Goal: Task Accomplishment & Management: Manage account settings

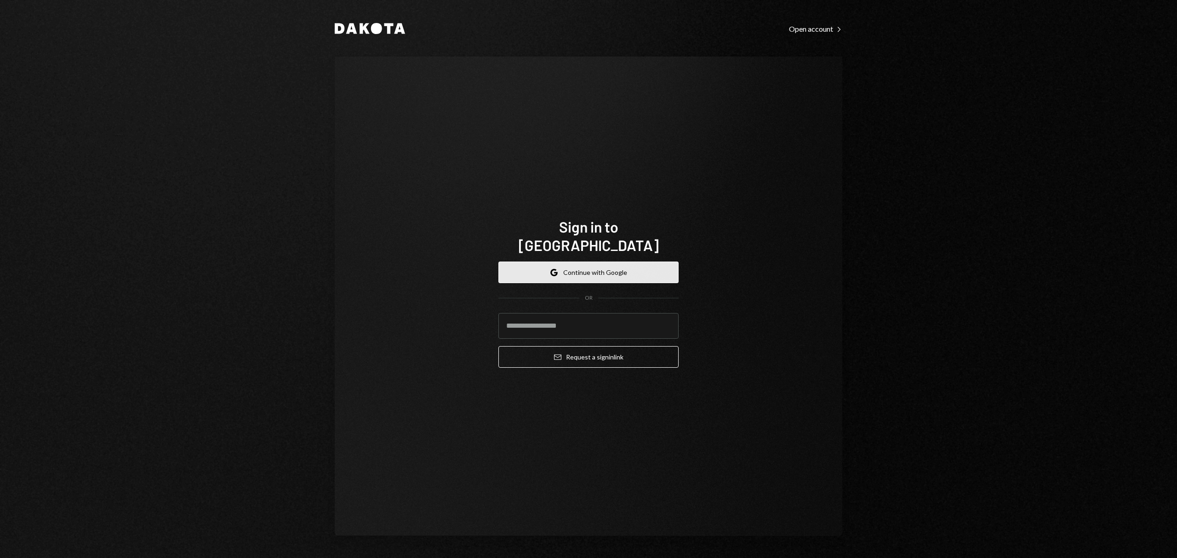
click at [575, 271] on button "Google Continue with Google" at bounding box center [588, 273] width 180 height 22
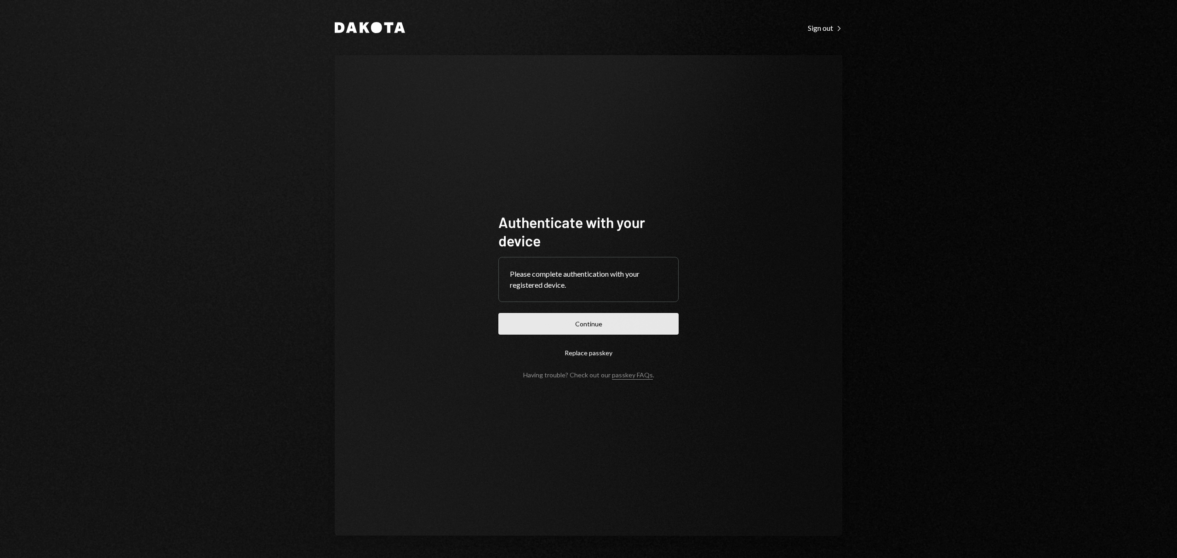
click at [598, 333] on button "Continue" at bounding box center [588, 324] width 180 height 22
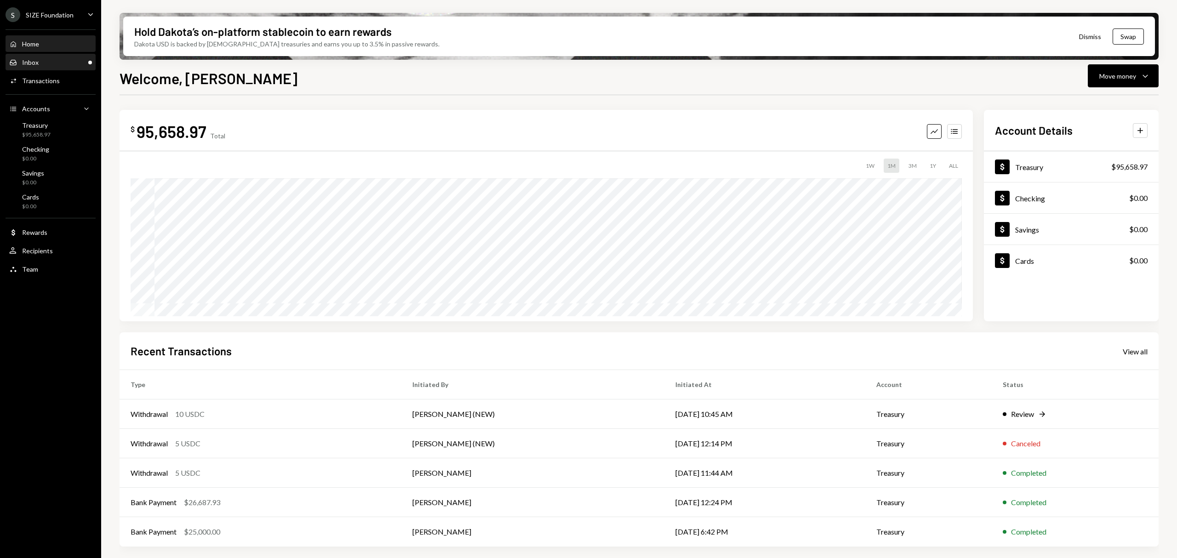
click at [70, 63] on div "Inbox Inbox" at bounding box center [50, 62] width 83 height 8
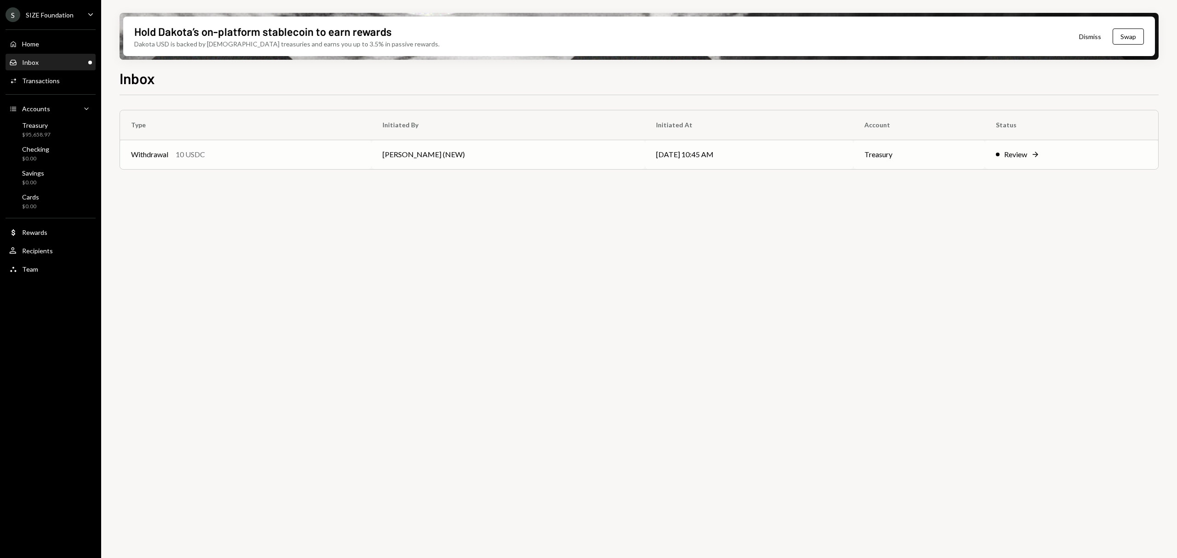
click at [1034, 155] on icon at bounding box center [1035, 155] width 6 height 6
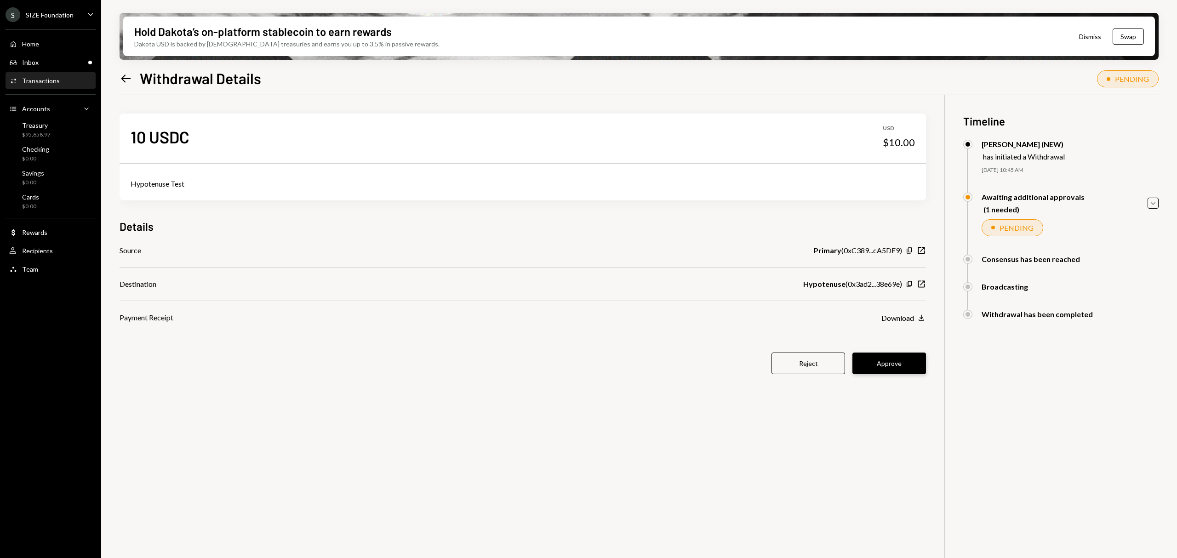
click at [915, 370] on button "Approve" at bounding box center [889, 364] width 74 height 22
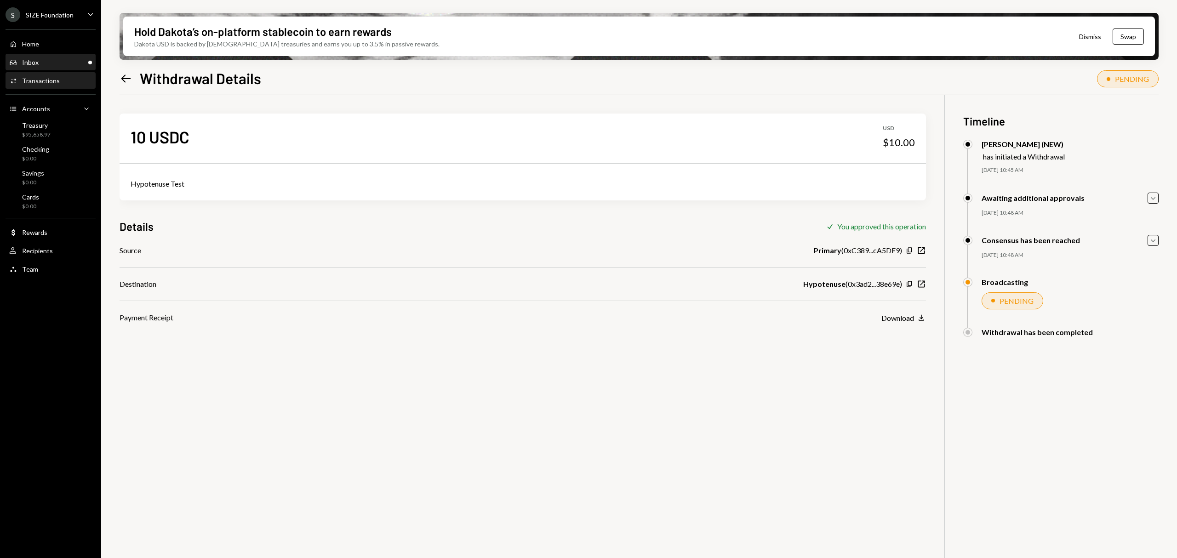
click at [61, 63] on div "Inbox Inbox" at bounding box center [50, 62] width 83 height 8
